Goal: Task Accomplishment & Management: Manage account settings

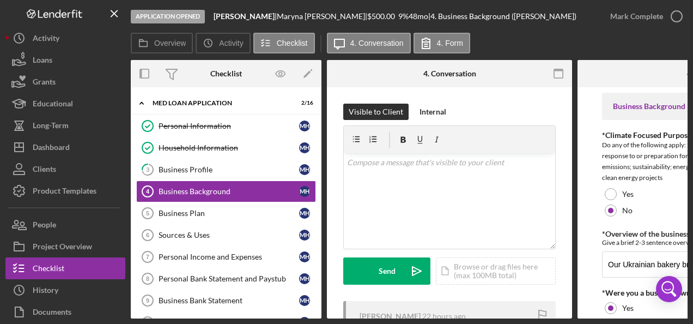
scroll to position [618, 0]
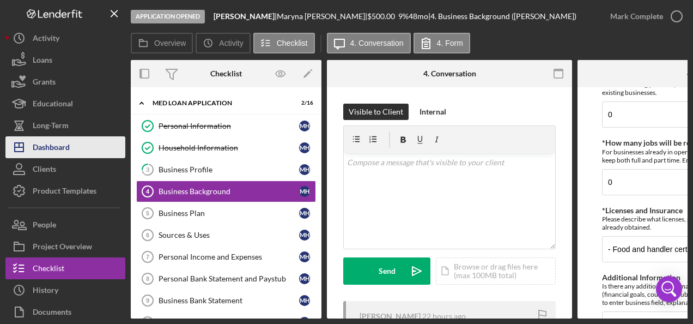
click at [77, 150] on button "Icon/Dashboard Dashboard" at bounding box center [65, 147] width 120 height 22
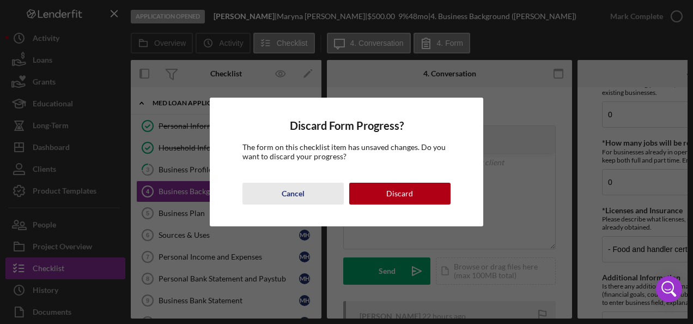
click at [299, 189] on div "Cancel" at bounding box center [293, 194] width 23 height 22
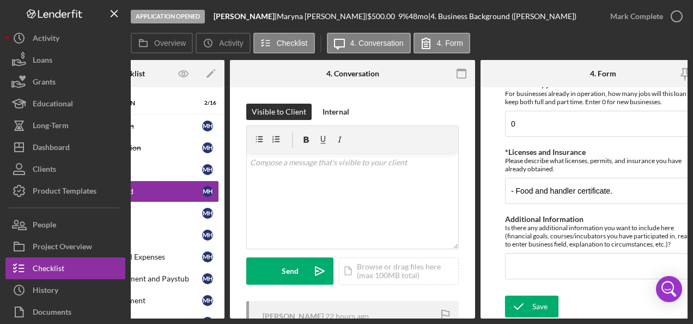
scroll to position [0, 101]
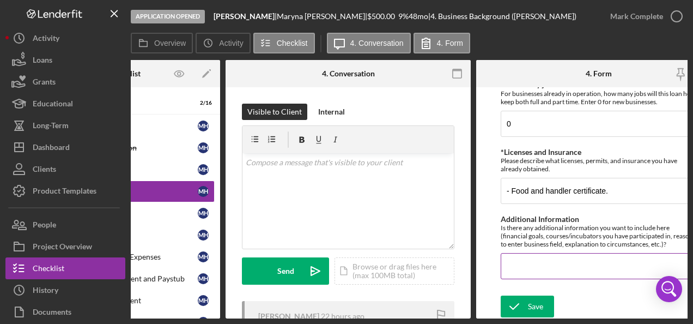
click at [559, 263] on input "Additional Information" at bounding box center [599, 266] width 196 height 26
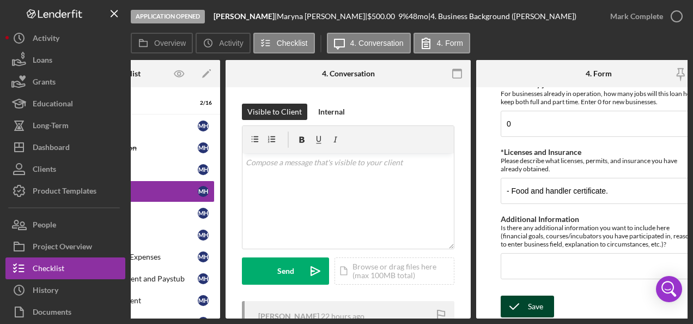
click at [533, 303] on div "Save" at bounding box center [535, 306] width 15 height 22
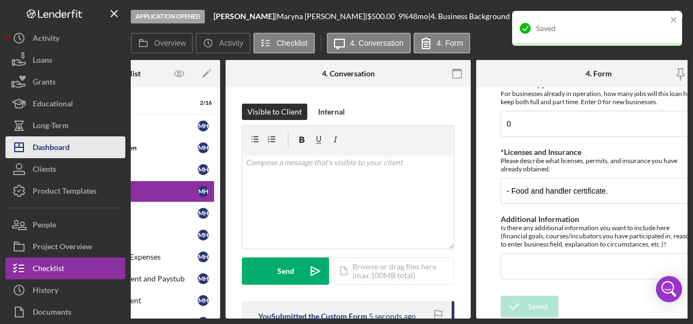
click at [73, 154] on button "Icon/Dashboard Dashboard" at bounding box center [65, 147] width 120 height 22
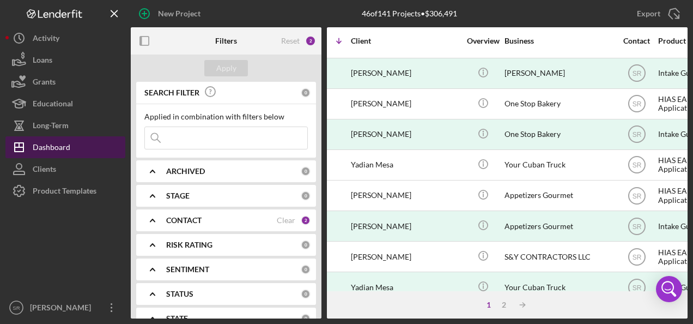
scroll to position [27, 79]
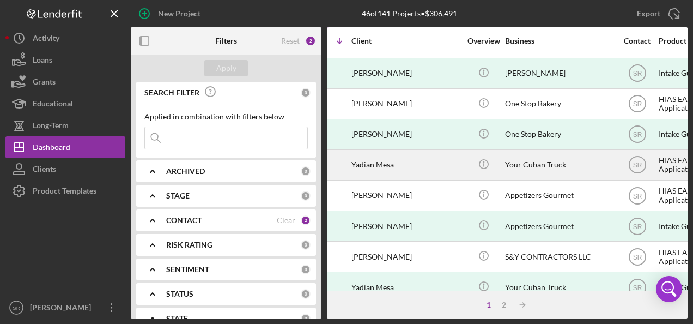
click at [594, 163] on div "Your Cuban Truck" at bounding box center [559, 164] width 109 height 29
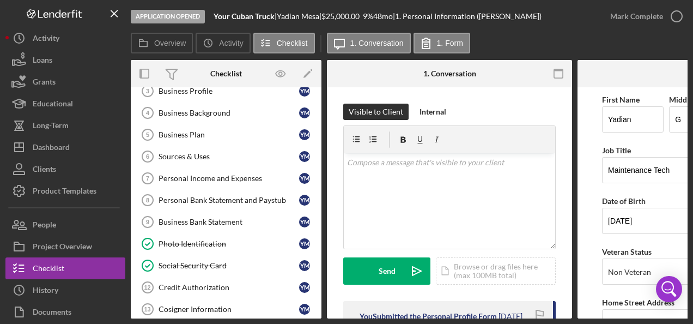
scroll to position [87, 0]
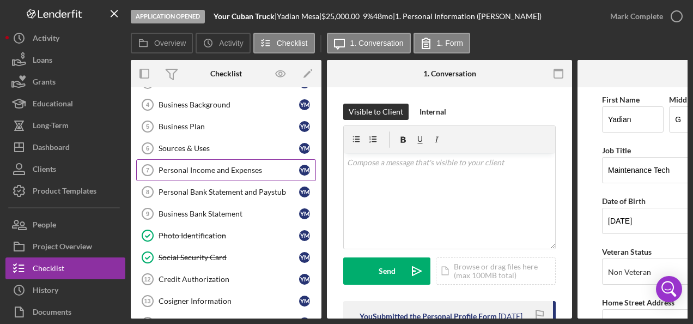
click at [268, 166] on div "Personal Income and Expenses" at bounding box center [229, 170] width 141 height 9
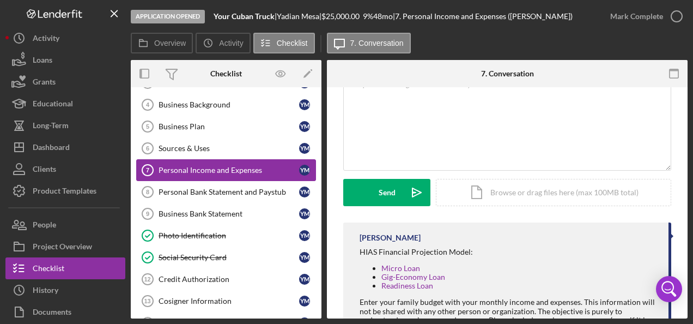
scroll to position [128, 0]
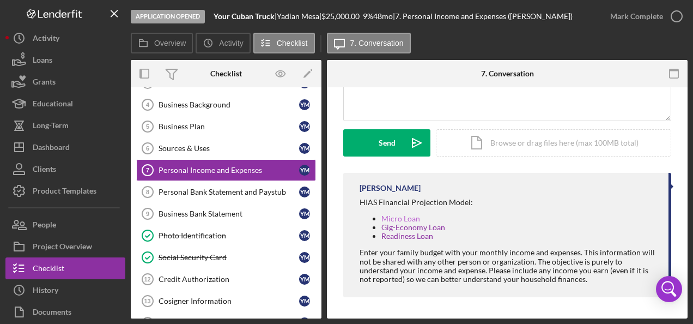
click at [408, 221] on link "Micro Loan" at bounding box center [401, 218] width 39 height 9
